Goal: Task Accomplishment & Management: Manage account settings

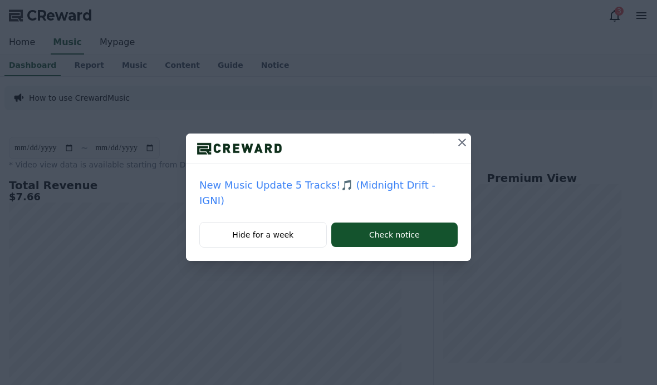
click at [455, 147] on icon at bounding box center [461, 142] width 13 height 13
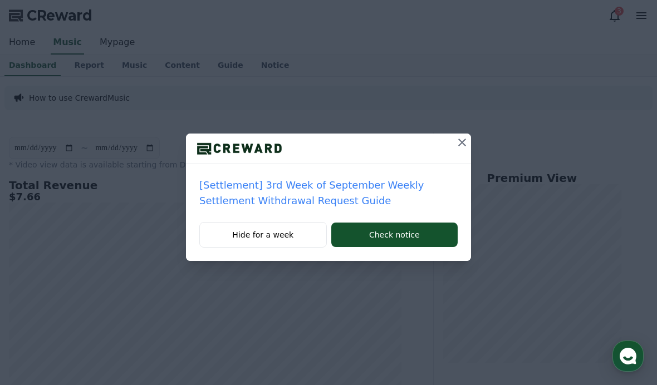
click at [455, 149] on button at bounding box center [462, 143] width 18 height 18
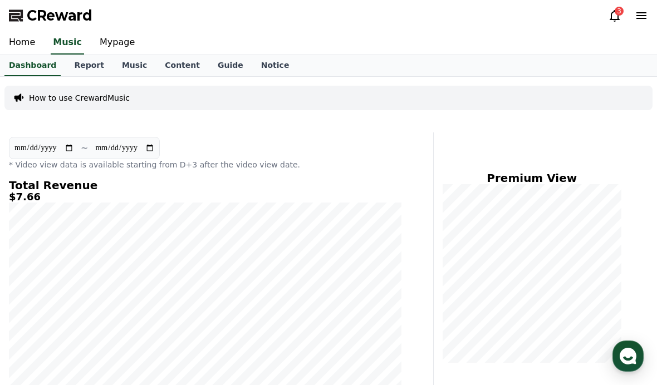
click at [112, 50] on link "Mypage" at bounding box center [117, 42] width 53 height 23
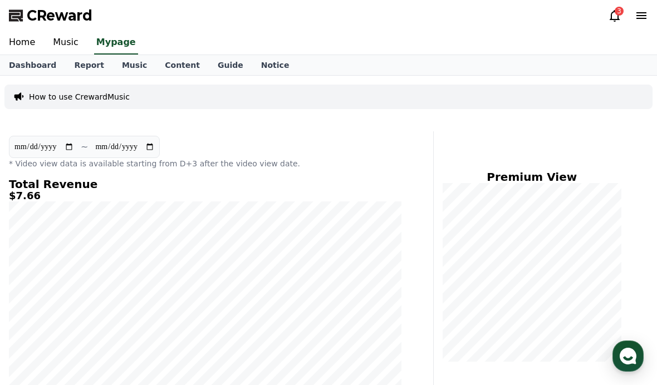
select select "**********"
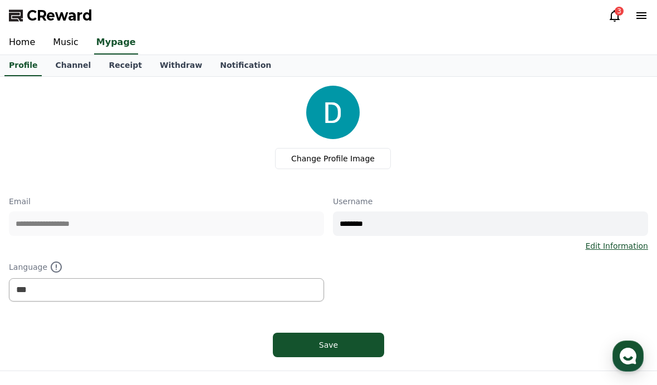
click at [67, 70] on link "Channel" at bounding box center [72, 65] width 53 height 21
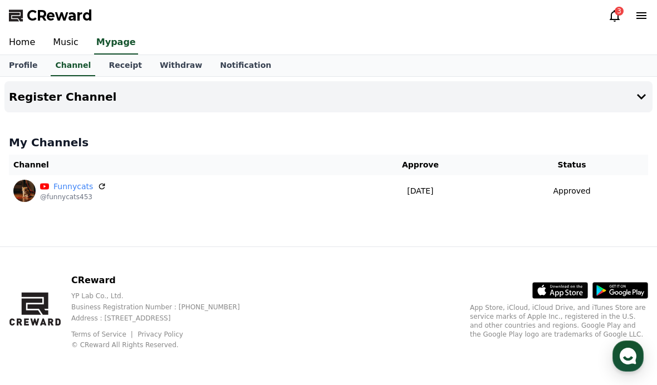
click at [114, 67] on link "Receipt" at bounding box center [125, 65] width 51 height 21
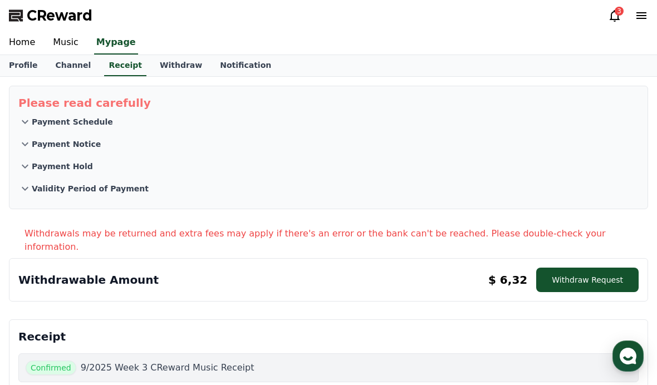
click at [605, 272] on button "Withdraw Request" at bounding box center [587, 280] width 102 height 24
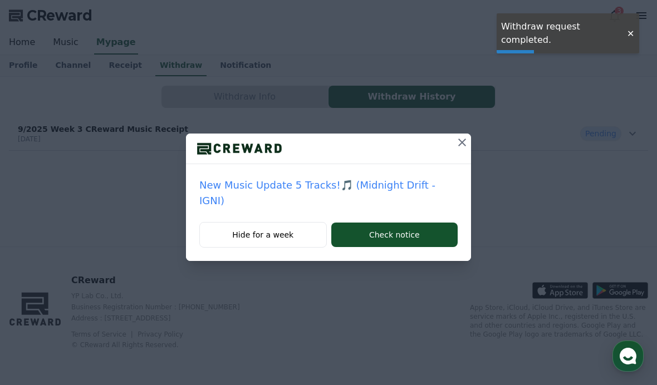
click at [455, 147] on icon at bounding box center [461, 142] width 13 height 13
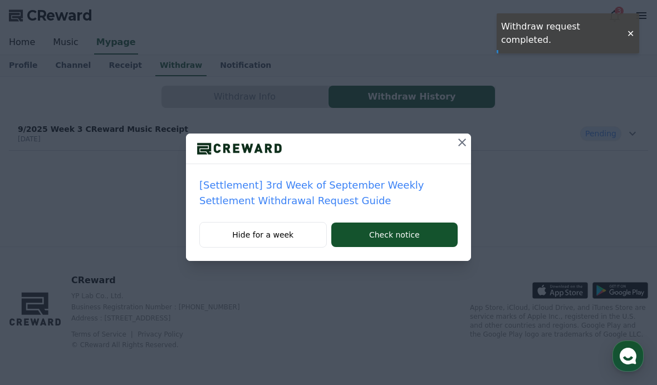
click at [463, 141] on icon at bounding box center [462, 143] width 8 height 8
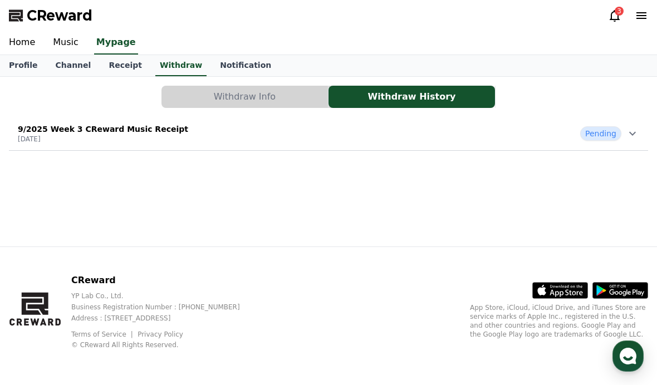
click at [54, 141] on p "[DATE]" at bounding box center [103, 139] width 170 height 9
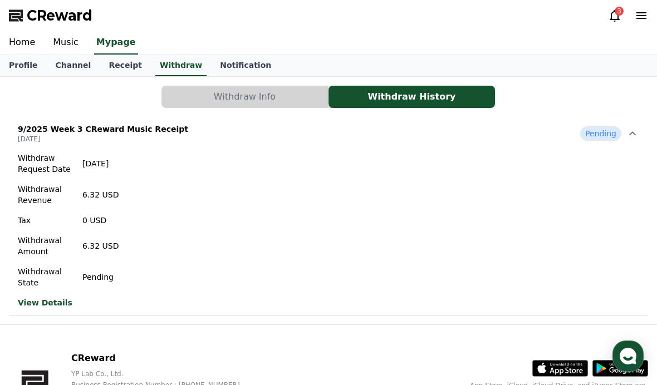
click at [194, 98] on button "Withdraw Info" at bounding box center [244, 97] width 166 height 22
click at [195, 93] on button "Withdraw Info" at bounding box center [244, 97] width 166 height 22
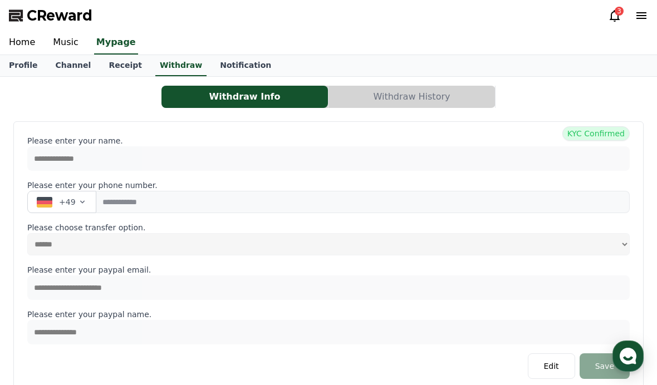
click at [611, 26] on div "CReward 3" at bounding box center [328, 15] width 657 height 31
click at [619, 17] on icon at bounding box center [614, 15] width 13 height 13
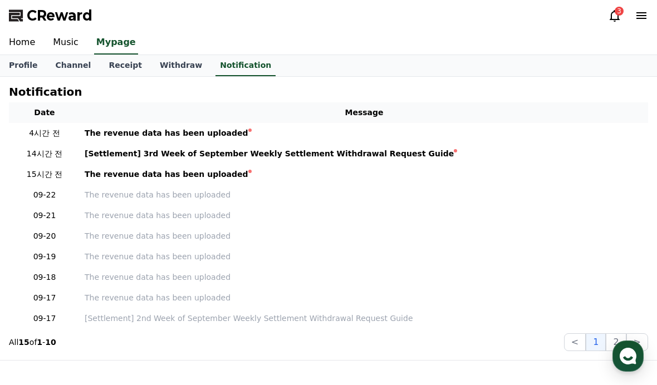
click at [615, 18] on icon at bounding box center [614, 15] width 13 height 13
click at [94, 136] on div "The revenue data has been uploaded" at bounding box center [167, 133] width 164 height 12
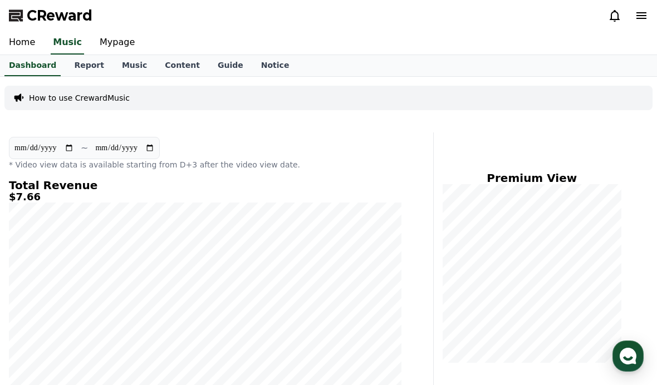
click at [619, 14] on icon at bounding box center [614, 15] width 13 height 13
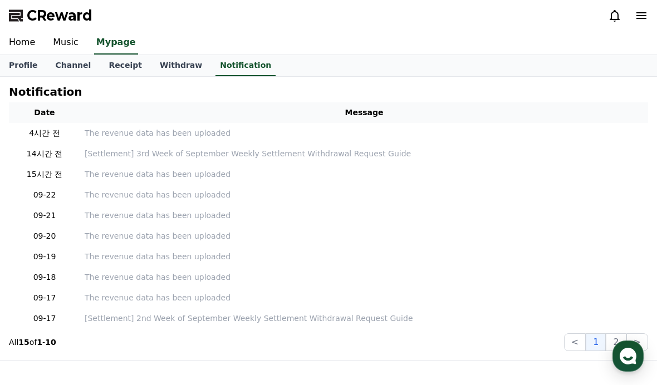
click at [619, 12] on icon at bounding box center [614, 15] width 13 height 13
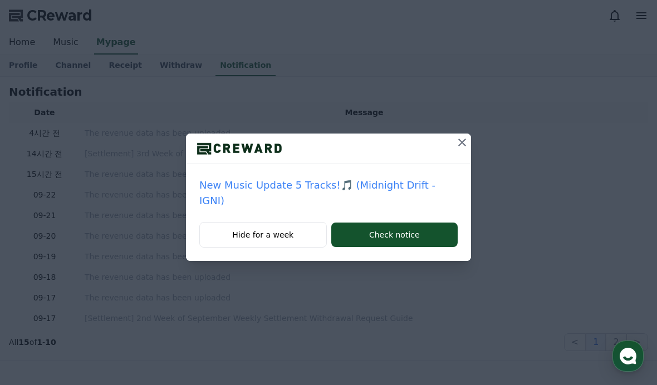
click at [441, 147] on div at bounding box center [328, 149] width 285 height 31
click at [457, 144] on icon at bounding box center [461, 142] width 13 height 13
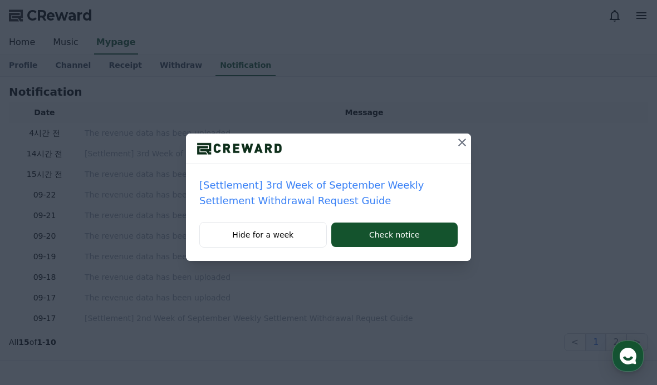
click at [465, 136] on icon at bounding box center [461, 142] width 13 height 13
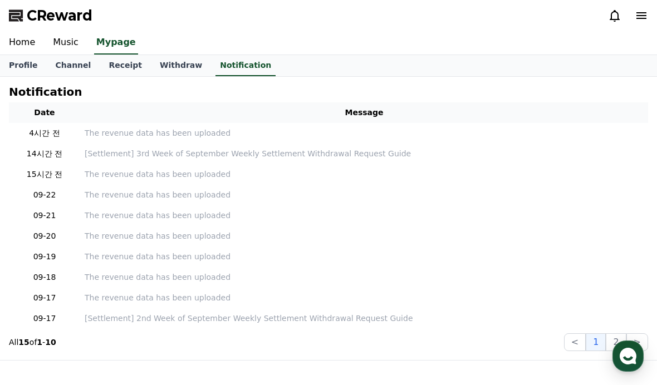
click at [160, 59] on link "Withdraw" at bounding box center [181, 65] width 60 height 21
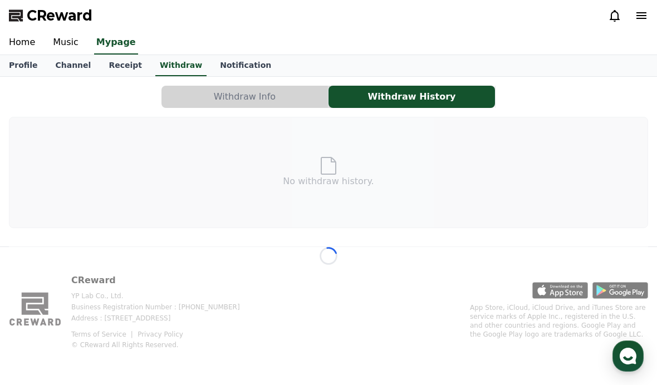
click at [170, 73] on link "Withdraw" at bounding box center [180, 65] width 51 height 21
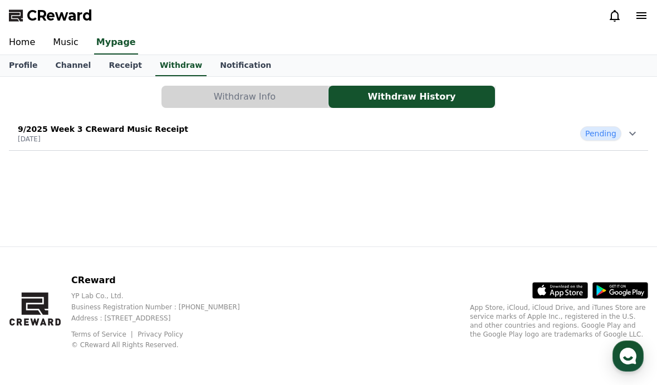
click at [69, 140] on p "2025-09-24" at bounding box center [103, 139] width 170 height 9
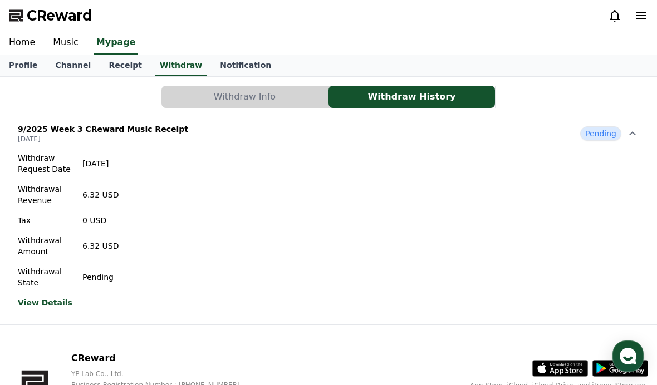
click at [44, 308] on link "View Details" at bounding box center [68, 302] width 101 height 11
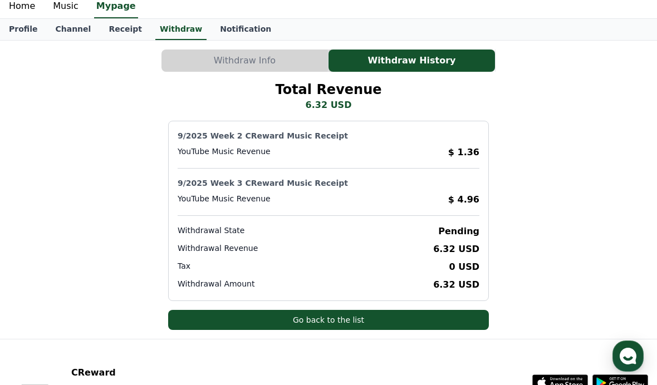
scroll to position [21, 0]
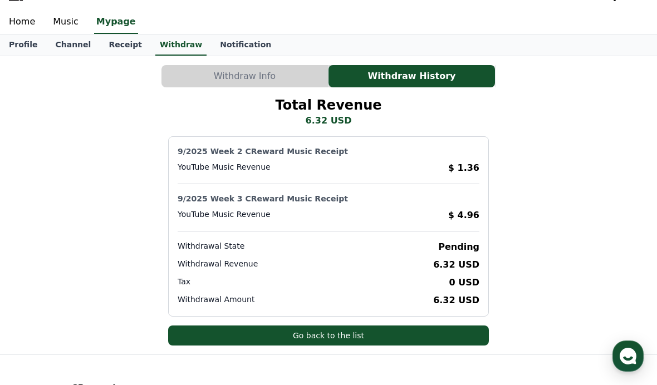
click at [162, 53] on link "Withdraw" at bounding box center [180, 44] width 51 height 21
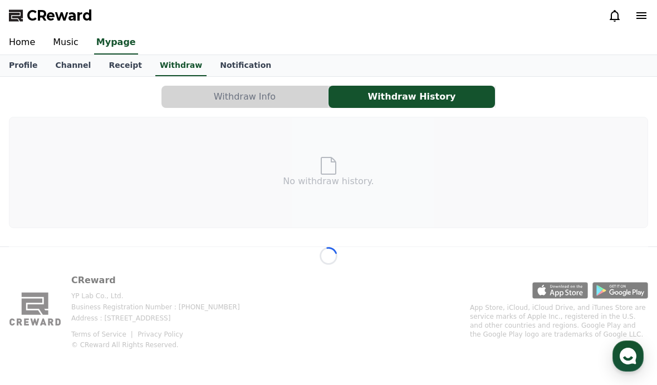
click at [46, 50] on link "Music" at bounding box center [65, 42] width 43 height 23
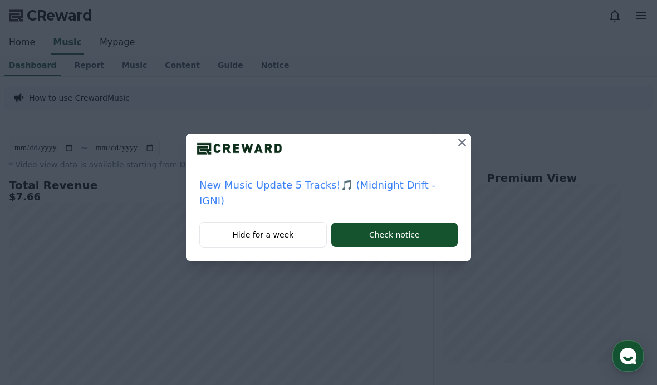
click at [461, 137] on button at bounding box center [462, 143] width 18 height 18
click at [467, 142] on icon at bounding box center [461, 142] width 13 height 13
